Goal: Transaction & Acquisition: Subscribe to service/newsletter

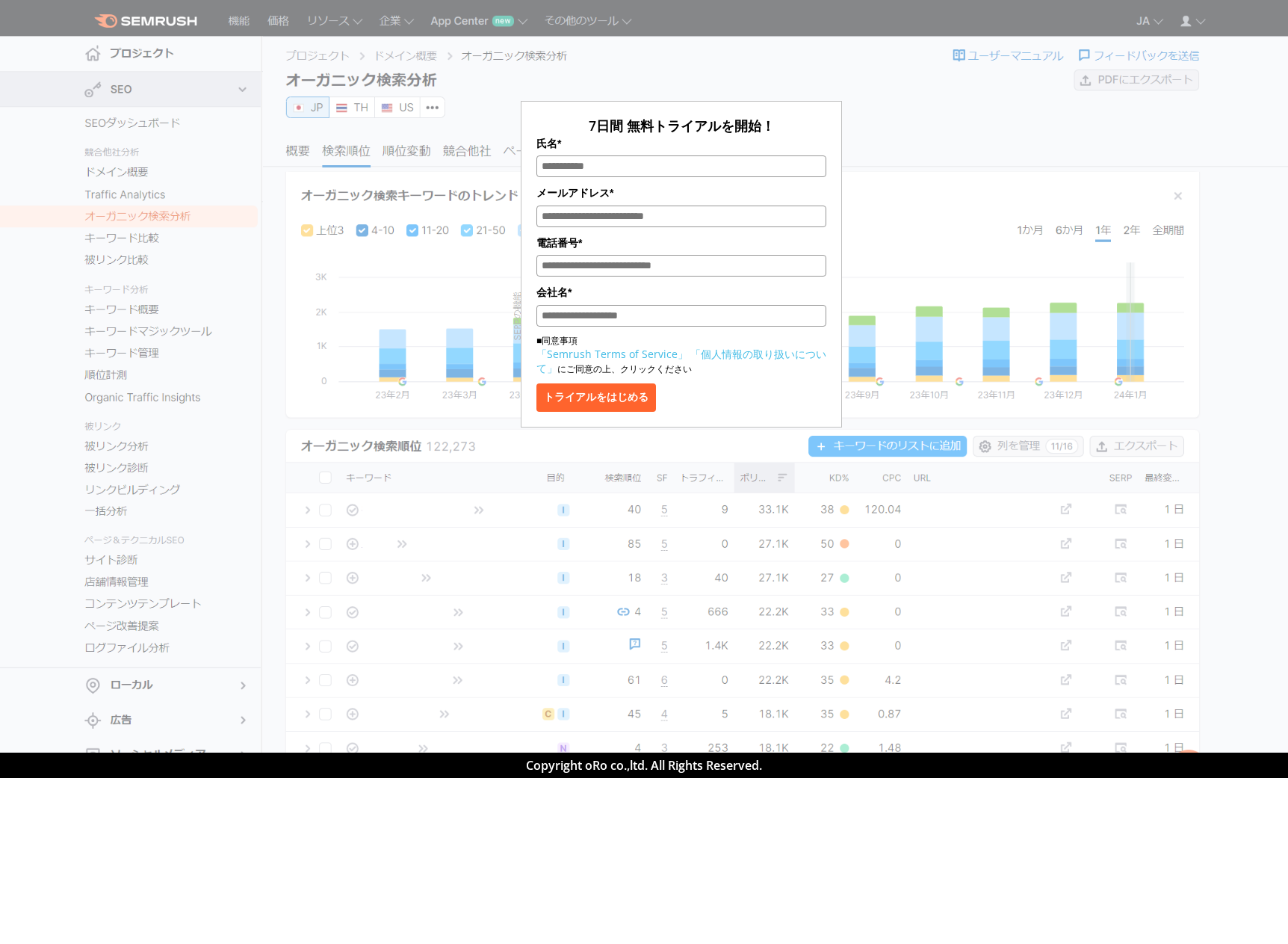
click at [814, 65] on div "7日間 無料トライアルを開始！ 氏名* メールアドレス* 電話番号* 会社名* ■同意事項 「Semrush Terms of Service」 「個人情報の…" at bounding box center [681, 223] width 747 height 409
